Goal: Transaction & Acquisition: Subscribe to service/newsletter

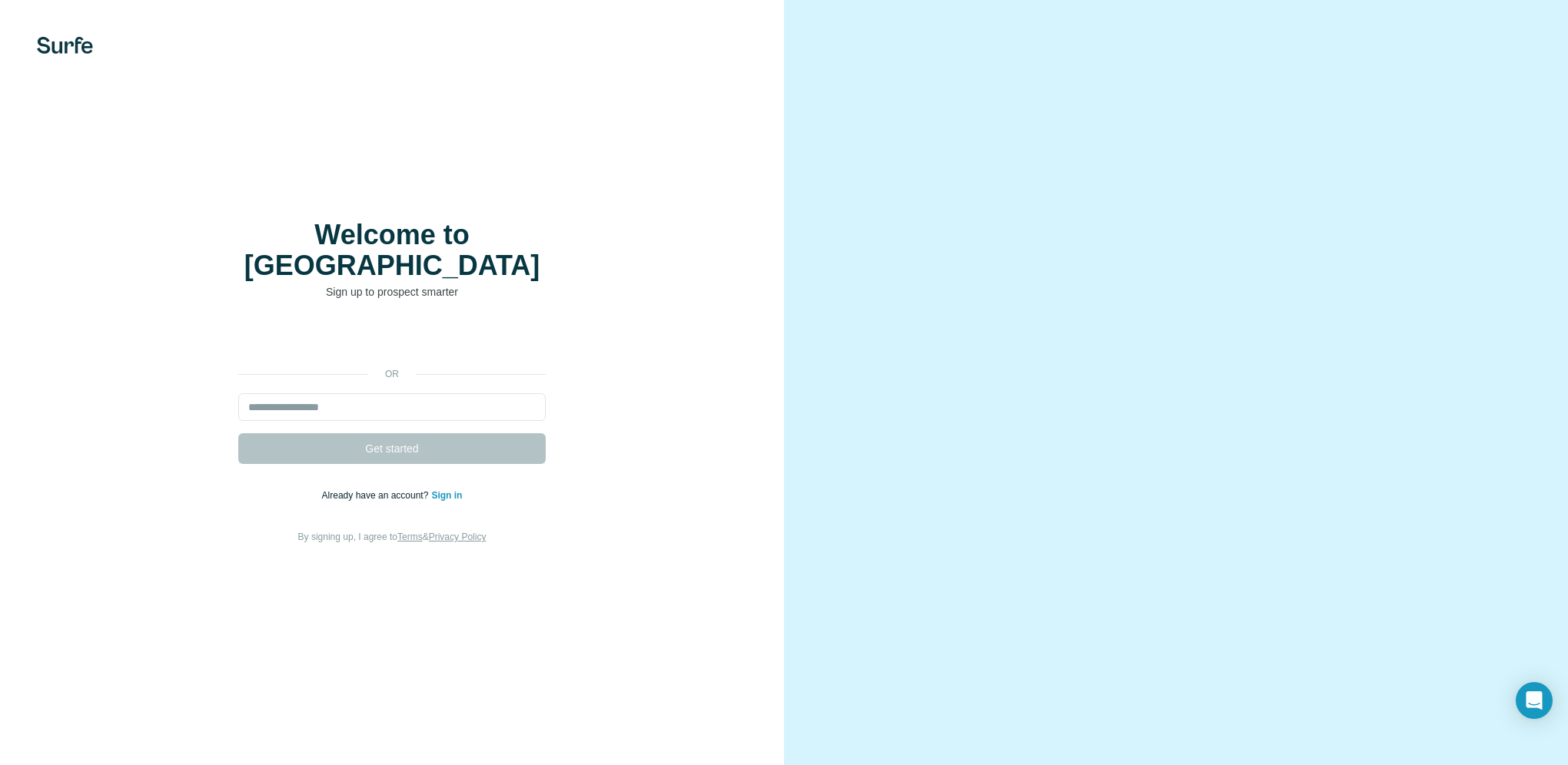
click at [704, 260] on div "Welcome to Surfe Sign up to prospect smarter or Get started Already have an acc…" at bounding box center [392, 382] width 723 height 326
click at [339, 397] on input "email" at bounding box center [392, 407] width 308 height 27
type input "**********"
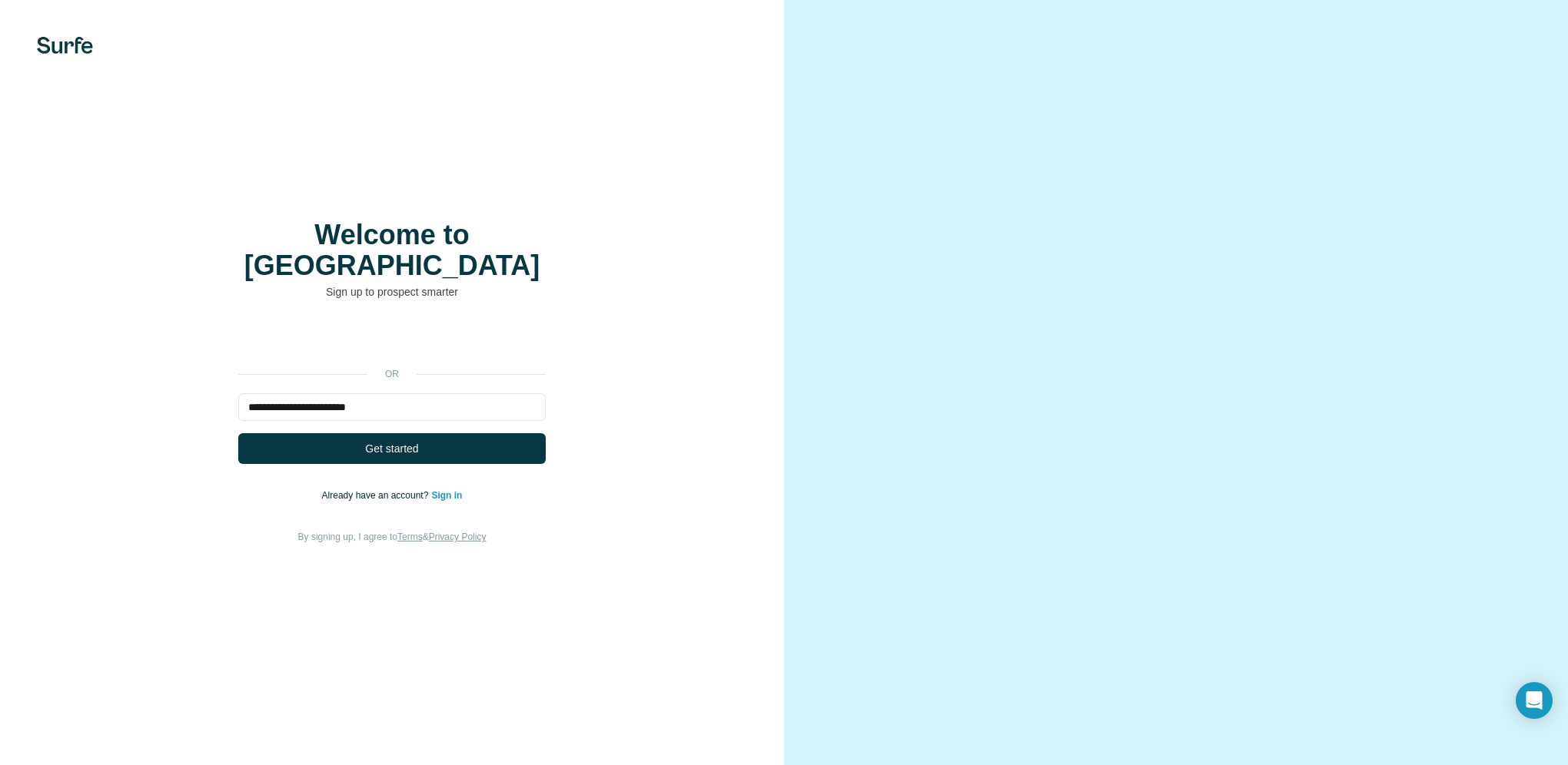
click at [429, 436] on button "Get started" at bounding box center [392, 449] width 308 height 31
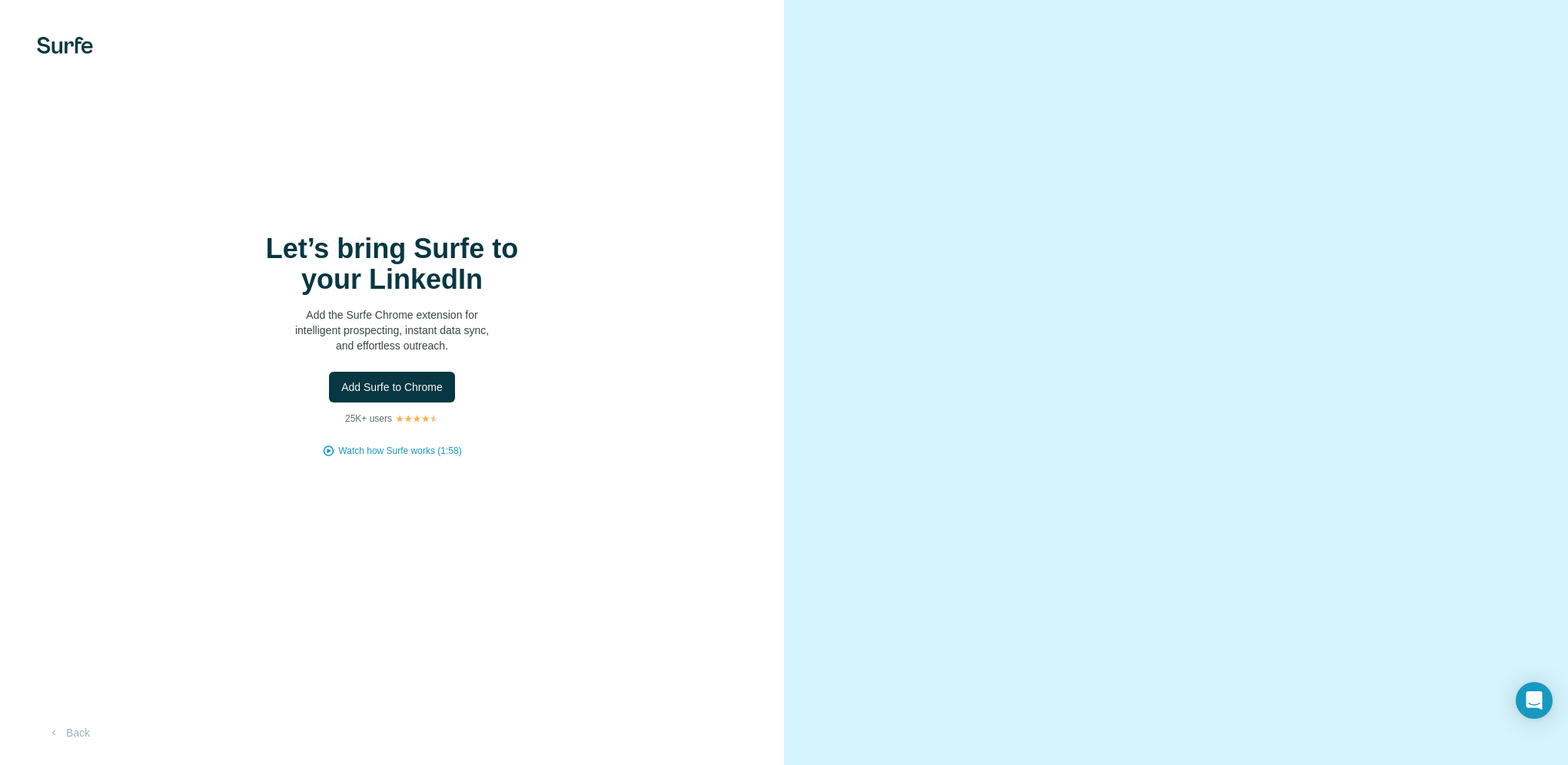
click at [419, 392] on span "Add Surfe to Chrome" at bounding box center [392, 387] width 102 height 15
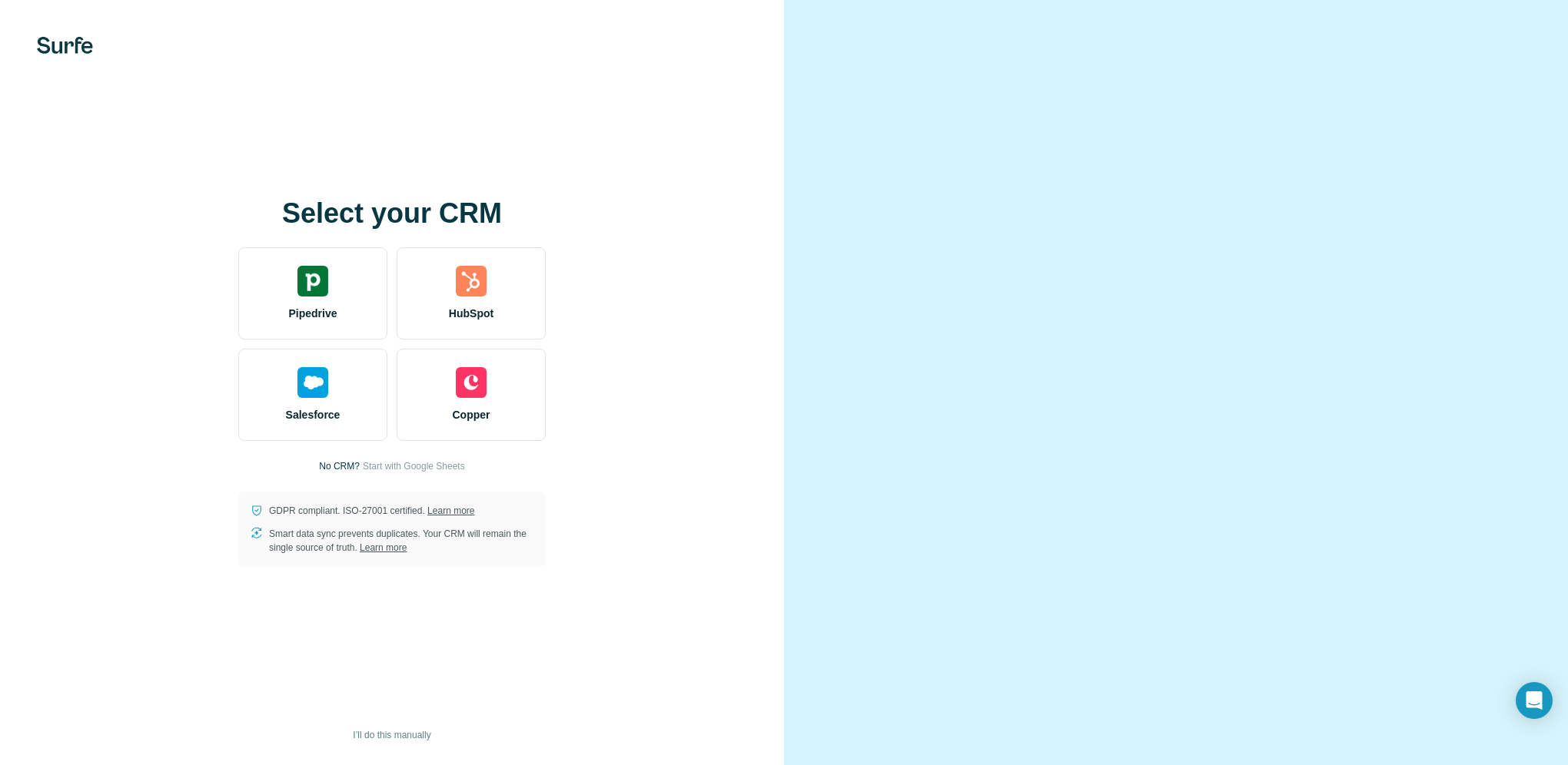
click at [1471, 64] on div at bounding box center [1177, 382] width 784 height 765
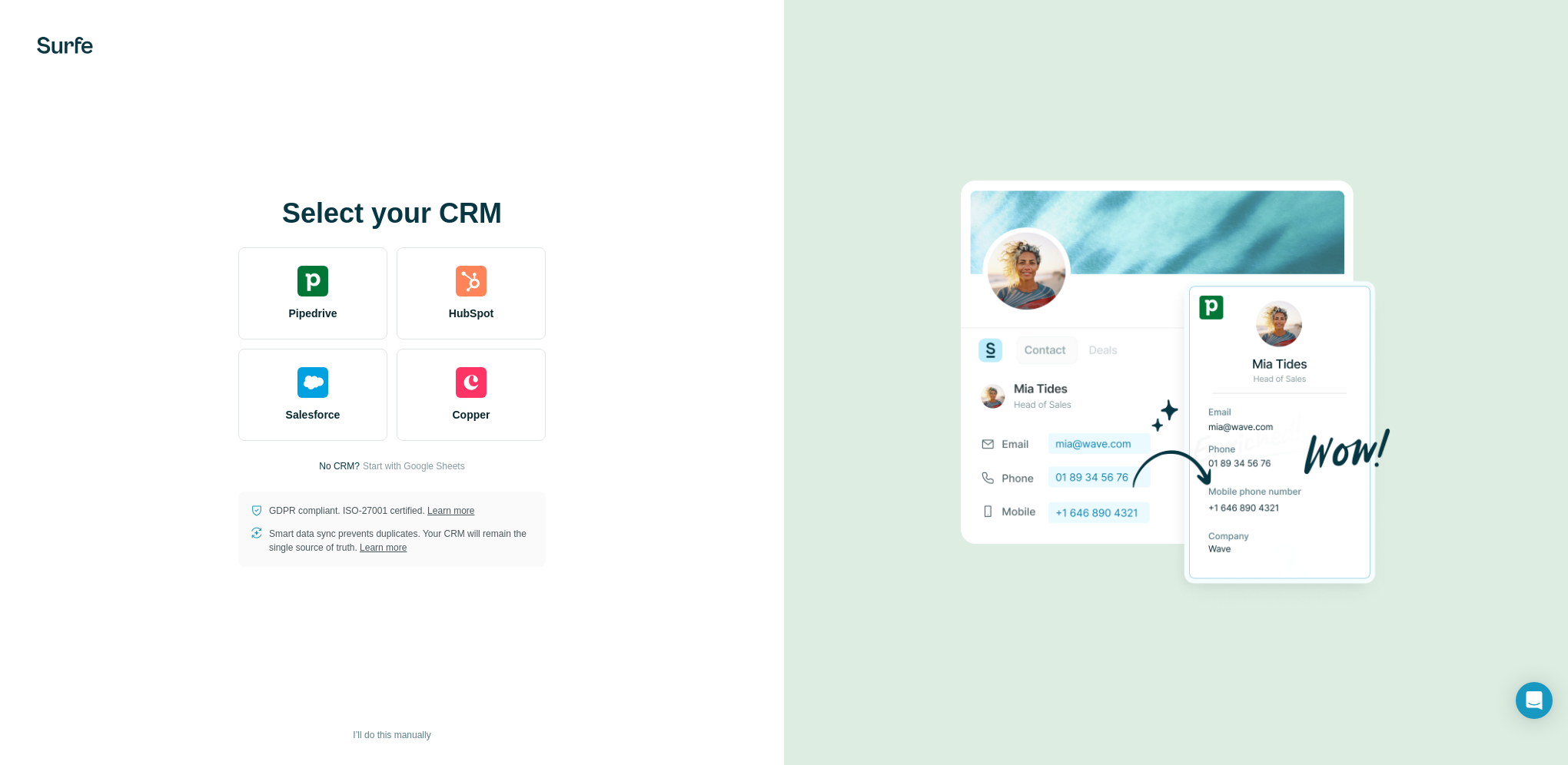
click at [348, 299] on div "Pipedrive" at bounding box center [313, 294] width 149 height 93
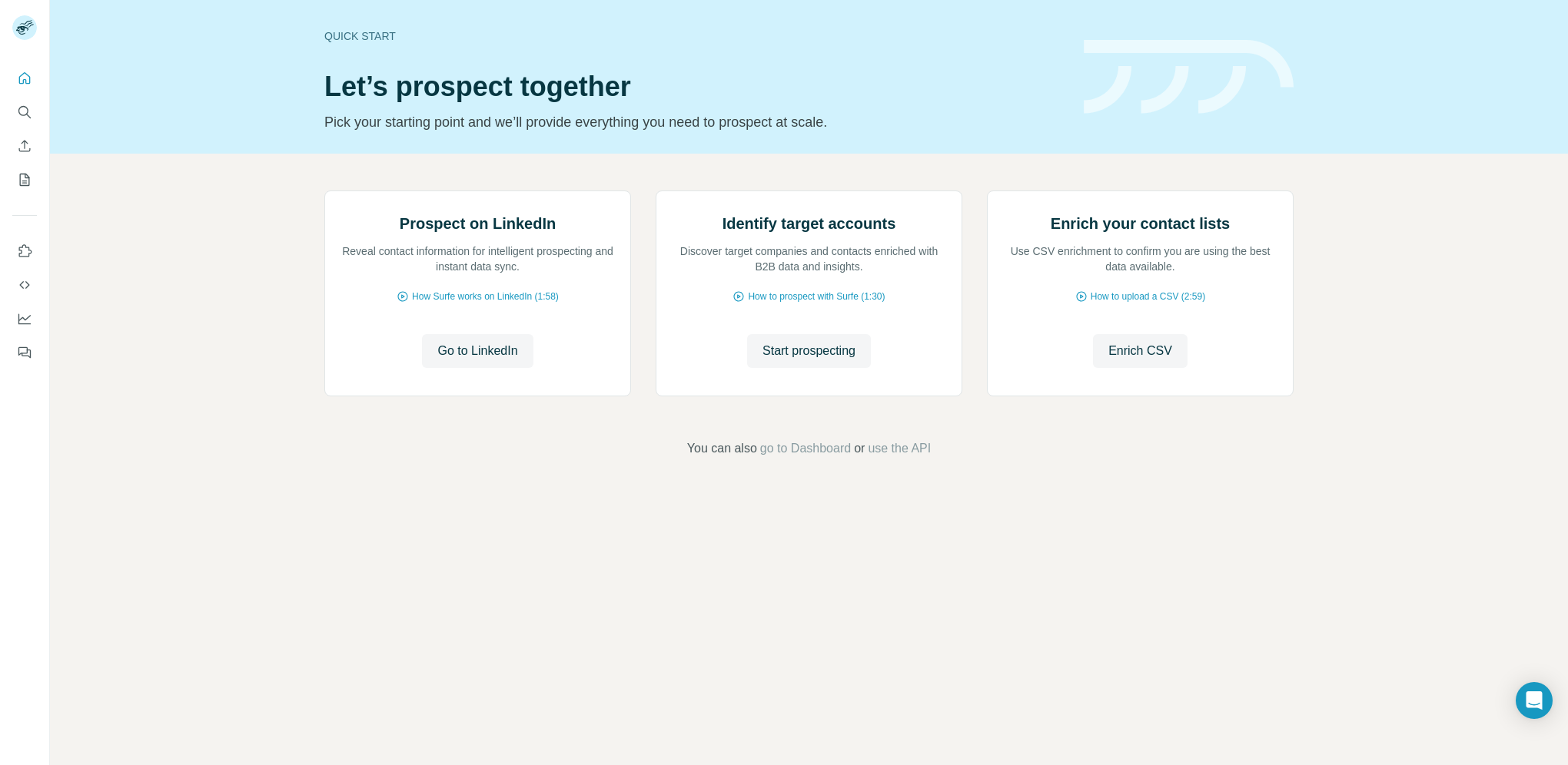
click at [471, 360] on span "Go to LinkedIn" at bounding box center [478, 351] width 80 height 18
